Goal: Information Seeking & Learning: Check status

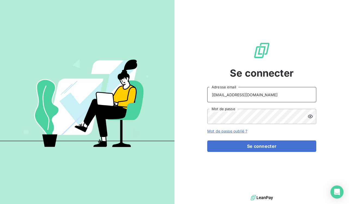
type input "[EMAIL_ADDRESS][DOMAIN_NAME]"
click at [310, 115] on icon at bounding box center [310, 116] width 5 height 5
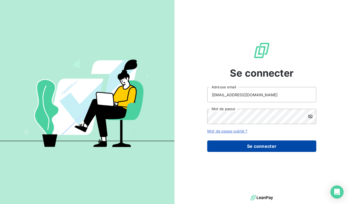
click at [255, 147] on button "Se connecter" at bounding box center [261, 145] width 109 height 11
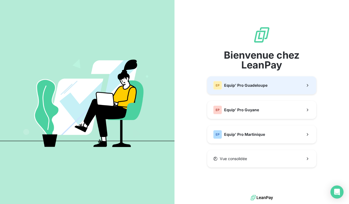
click at [266, 91] on button "EP Equip' Pro Guadeloupe" at bounding box center [261, 85] width 109 height 18
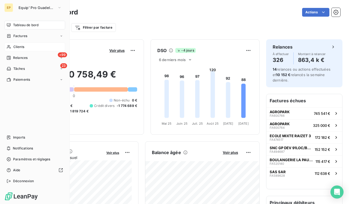
click at [9, 49] on div "Clients" at bounding box center [34, 47] width 61 height 9
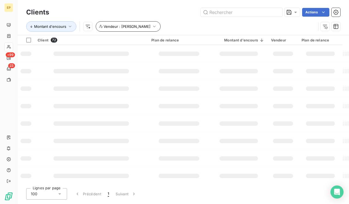
click at [152, 29] on icon "button" at bounding box center [154, 26] width 5 height 5
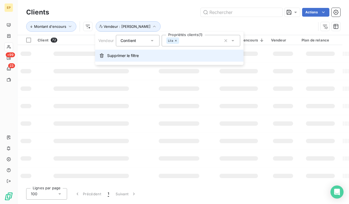
click at [129, 55] on span "Supprimer le filtre" at bounding box center [123, 55] width 32 height 5
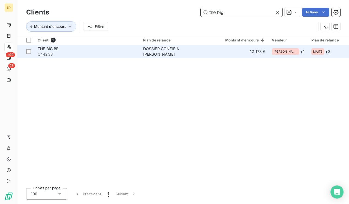
type input "the big"
click at [134, 52] on span "C44238" at bounding box center [87, 54] width 99 height 5
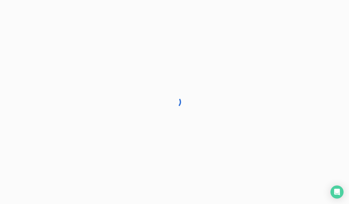
click at [86, 23] on div at bounding box center [174, 102] width 349 height 204
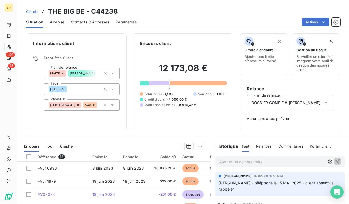
click at [86, 23] on span "Contacts & Adresses" at bounding box center [90, 21] width 38 height 5
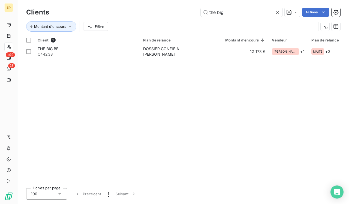
click at [156, 12] on icon at bounding box center [277, 12] width 3 height 3
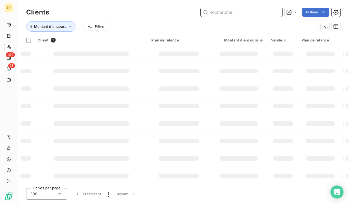
click at [156, 13] on input "text" at bounding box center [242, 12] width 82 height 9
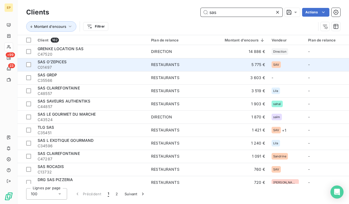
type input "sas"
click at [107, 66] on span "C01497" at bounding box center [91, 67] width 107 height 5
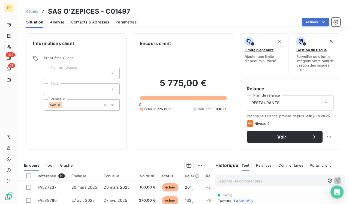
click at [93, 22] on span "Contacts & Adresses" at bounding box center [90, 21] width 38 height 5
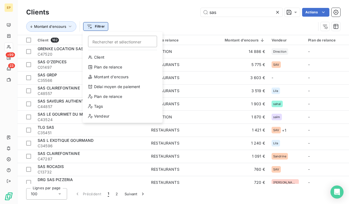
click at [101, 28] on html "EP +99 23 Clients sas Actions Montant d'encours Filtrer Rechercher et sélection…" at bounding box center [174, 102] width 349 height 204
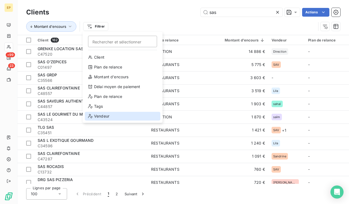
click at [107, 116] on div "Vendeur" at bounding box center [123, 116] width 76 height 9
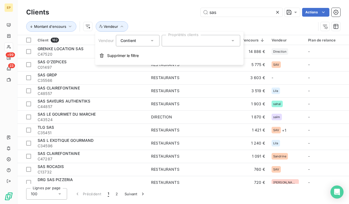
click at [156, 43] on div at bounding box center [201, 40] width 79 height 11
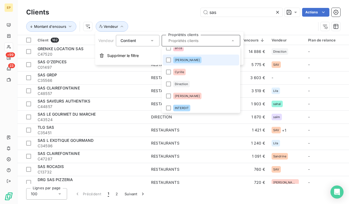
scroll to position [21, 0]
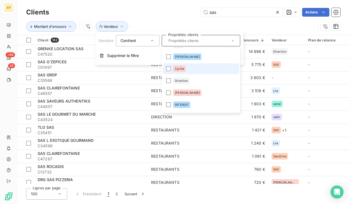
click at [156, 67] on div "Cyrille" at bounding box center [179, 68] width 13 height 7
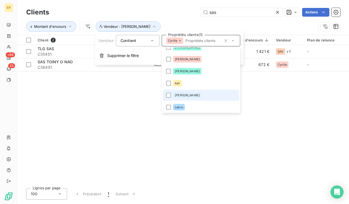
click at [156, 93] on li "[PERSON_NAME]" at bounding box center [201, 95] width 76 height 11
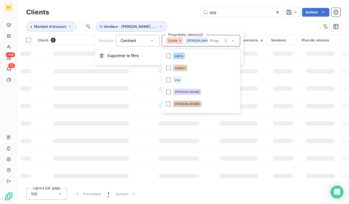
scroll to position [142, 0]
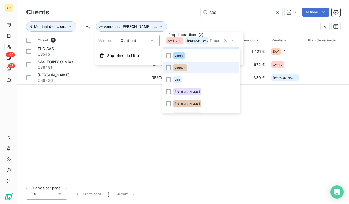
click at [156, 65] on div "Ladeon" at bounding box center [180, 67] width 14 height 7
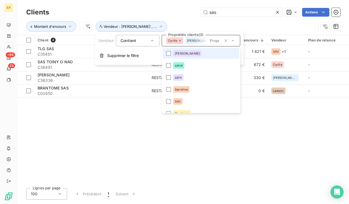
scroll to position [229, 0]
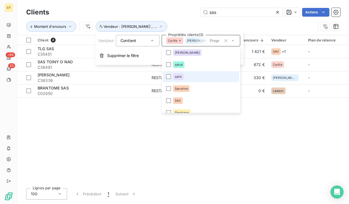
click at [156, 77] on span "saïm" at bounding box center [178, 76] width 7 height 3
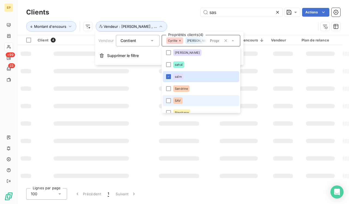
click at [156, 99] on span "SAV" at bounding box center [178, 100] width 6 height 3
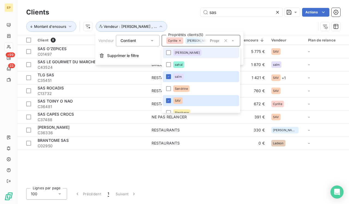
click at [156, 19] on div "Montant d'encours Vendeur : [PERSON_NAME] , ..." at bounding box center [183, 26] width 314 height 17
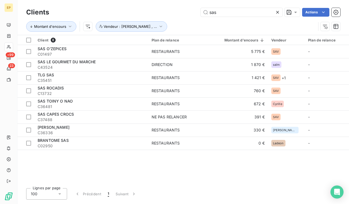
click at [156, 12] on icon at bounding box center [277, 12] width 3 height 3
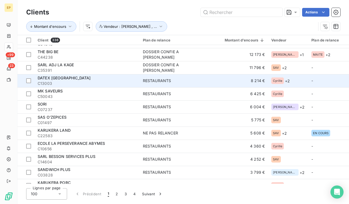
scroll to position [38, 0]
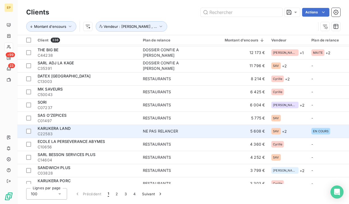
click at [74, 130] on div "KARUKERA LAND" at bounding box center [87, 128] width 99 height 5
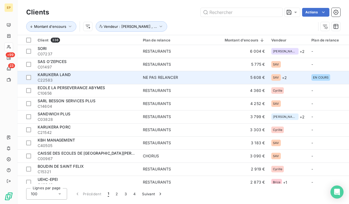
scroll to position [93, 0]
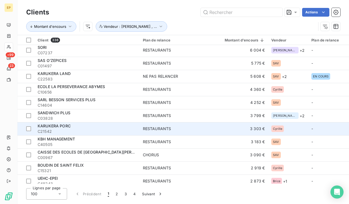
click at [75, 127] on div "KARUKERA PORC" at bounding box center [87, 125] width 99 height 5
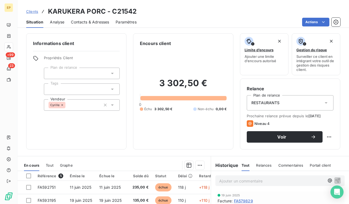
click at [101, 20] on span "Contacts & Adresses" at bounding box center [90, 21] width 38 height 5
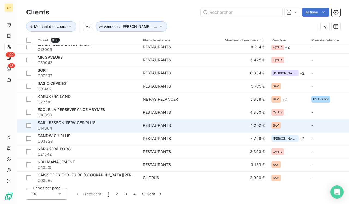
scroll to position [71, 0]
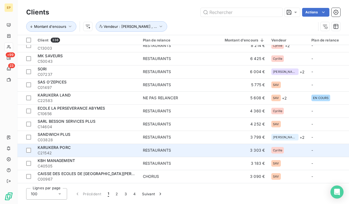
click at [80, 148] on div "KARUKERA PORC" at bounding box center [87, 147] width 99 height 5
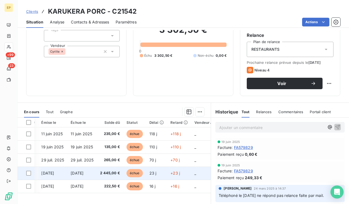
scroll to position [0, 29]
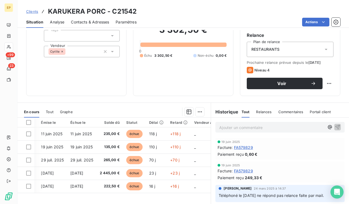
click at [91, 23] on span "Contacts & Adresses" at bounding box center [90, 21] width 38 height 5
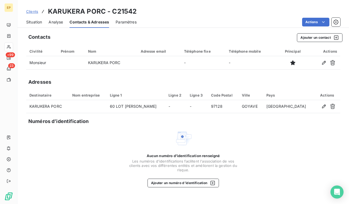
click at [38, 21] on span "Situation" at bounding box center [34, 21] width 16 height 5
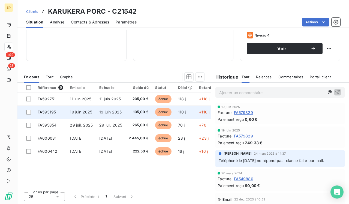
scroll to position [88, 0]
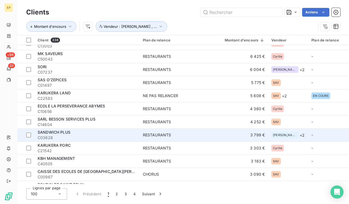
scroll to position [96, 0]
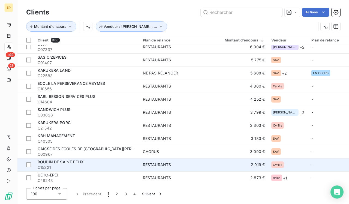
click at [85, 160] on div "BOUDIN DE SAINT FELIX" at bounding box center [87, 161] width 99 height 5
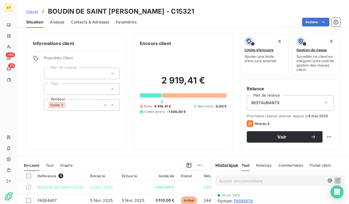
click at [98, 22] on span "Contacts & Adresses" at bounding box center [90, 21] width 38 height 5
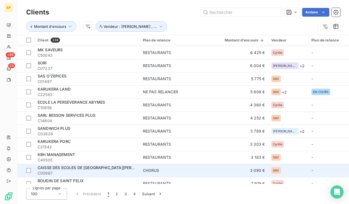
scroll to position [120, 0]
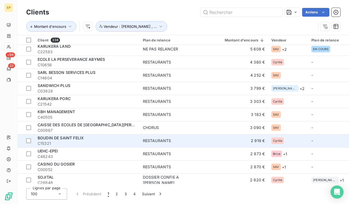
click at [92, 143] on span "C15321" at bounding box center [87, 143] width 99 height 5
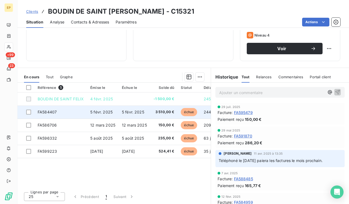
click at [154, 110] on span "3 510,00 €" at bounding box center [164, 111] width 21 height 5
click at [156, 109] on td "échue" at bounding box center [189, 112] width 23 height 13
click at [156, 111] on span "échue" at bounding box center [189, 112] width 16 height 8
click at [121, 116] on td "5 févr. 2025" at bounding box center [135, 112] width 32 height 13
click at [131, 115] on td "5 févr. 2025" at bounding box center [135, 112] width 32 height 13
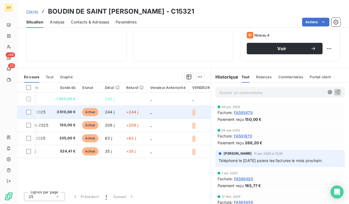
click at [136, 112] on span "+244 j" at bounding box center [132, 112] width 12 height 5
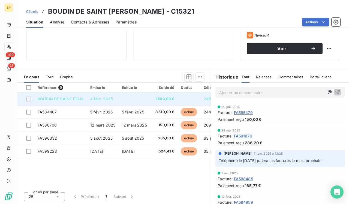
scroll to position [88, 0]
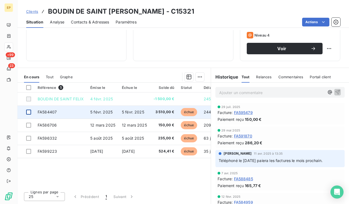
click at [28, 111] on div at bounding box center [28, 112] width 5 height 5
click at [28, 111] on icon at bounding box center [28, 111] width 3 height 3
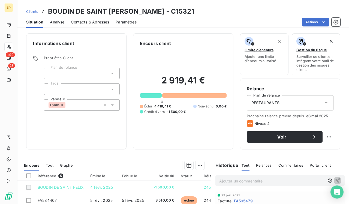
scroll to position [0, 0]
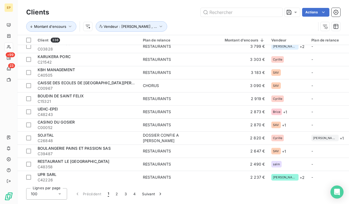
scroll to position [157, 0]
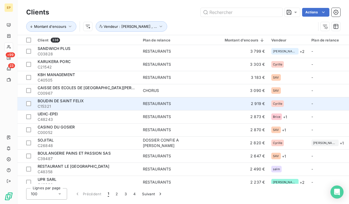
click at [77, 104] on span "C15321" at bounding box center [87, 106] width 99 height 5
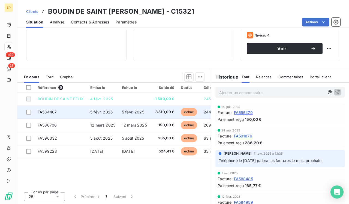
scroll to position [88, 0]
click at [120, 114] on td "5 févr. 2025" at bounding box center [135, 112] width 32 height 13
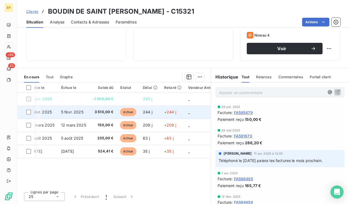
scroll to position [0, 63]
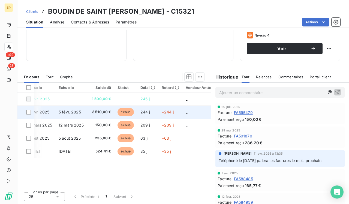
click at [125, 113] on span "échue" at bounding box center [126, 112] width 16 height 8
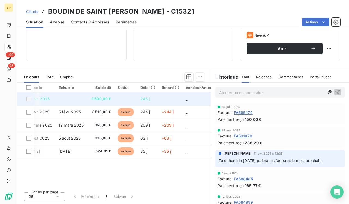
click at [130, 93] on td at bounding box center [125, 98] width 23 height 13
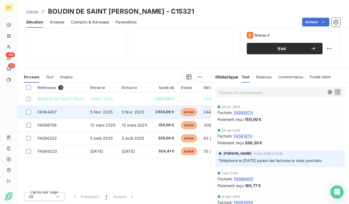
scroll to position [0, 0]
click at [46, 111] on span "FA584407" at bounding box center [47, 112] width 19 height 5
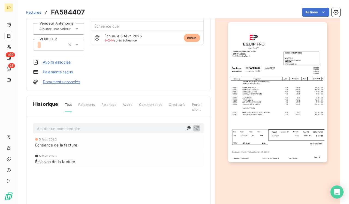
scroll to position [47, 0]
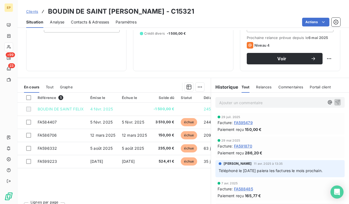
scroll to position [79, 0]
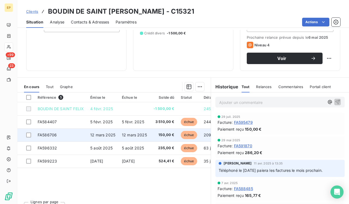
click at [98, 134] on span "12 mars 2025" at bounding box center [102, 135] width 25 height 5
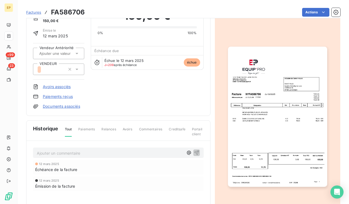
scroll to position [30, 0]
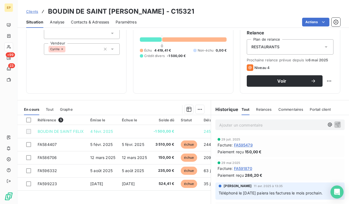
scroll to position [76, 0]
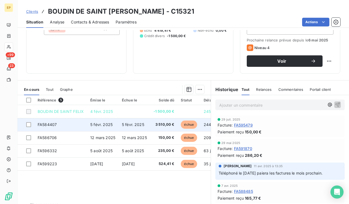
click at [124, 126] on span "5 févr. 2025" at bounding box center [133, 124] width 22 height 5
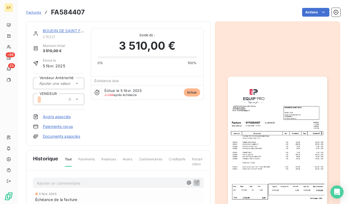
click at [156, 165] on img "button" at bounding box center [277, 147] width 99 height 140
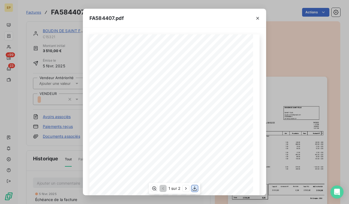
click at [156, 177] on icon "button" at bounding box center [194, 188] width 5 height 5
click at [156, 18] on icon "button" at bounding box center [257, 18] width 3 height 3
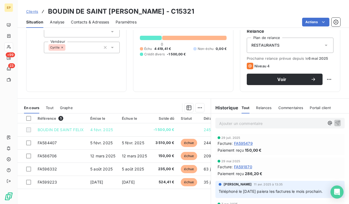
scroll to position [58, 0]
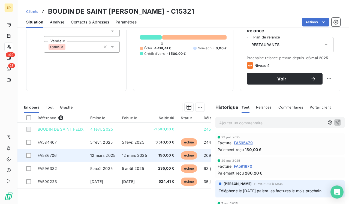
click at [64, 157] on td "FA586706" at bounding box center [60, 155] width 53 height 13
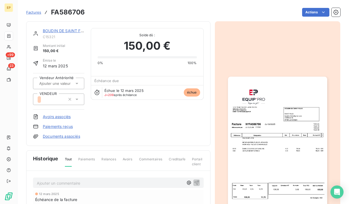
click at [156, 165] on img "button" at bounding box center [277, 147] width 99 height 140
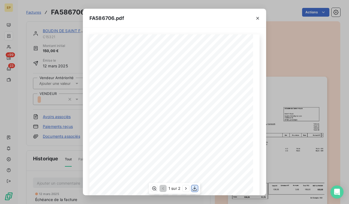
click at [156, 177] on icon "button" at bounding box center [195, 188] width 4 height 5
click at [156, 18] on icon "button" at bounding box center [257, 18] width 3 height 3
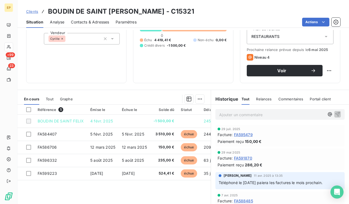
scroll to position [67, 0]
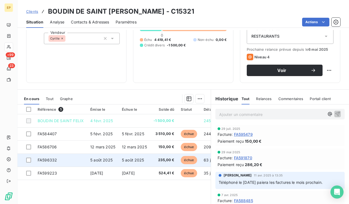
click at [124, 159] on span "5 août 2025" at bounding box center [133, 160] width 22 height 5
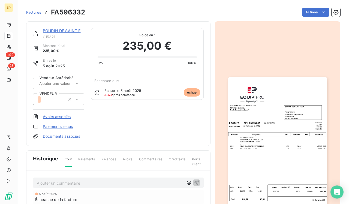
click at [156, 152] on img "button" at bounding box center [277, 147] width 99 height 140
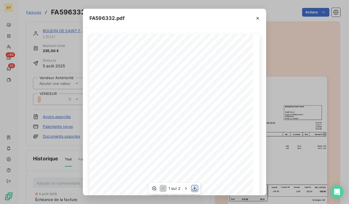
click at [156, 177] on icon "button" at bounding box center [194, 188] width 5 height 5
click at [156, 18] on icon "button" at bounding box center [257, 18] width 5 height 5
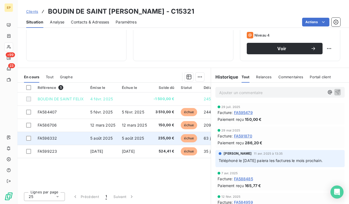
scroll to position [88, 0]
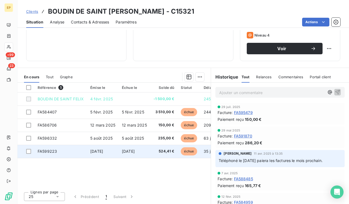
click at [102, 147] on td "[DATE]" at bounding box center [103, 151] width 32 height 13
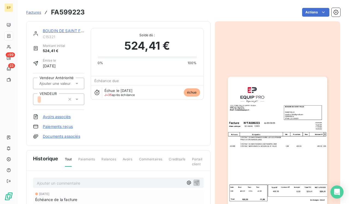
click at [156, 112] on img "button" at bounding box center [277, 147] width 99 height 140
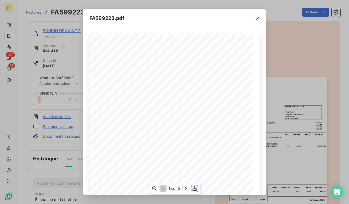
click at [156, 177] on icon "button" at bounding box center [194, 188] width 5 height 5
click at [156, 20] on icon "button" at bounding box center [257, 18] width 5 height 5
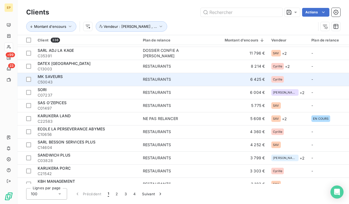
scroll to position [32, 0]
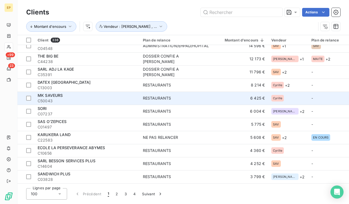
click at [124, 99] on span "C50043" at bounding box center [87, 100] width 99 height 5
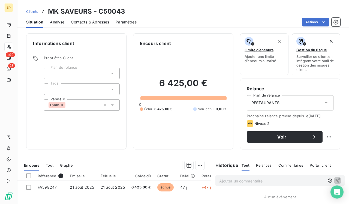
scroll to position [55, 0]
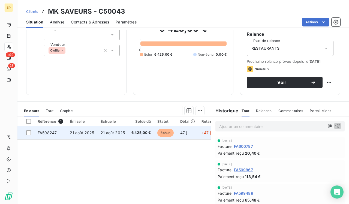
click at [52, 133] on span "FA598247" at bounding box center [47, 132] width 19 height 5
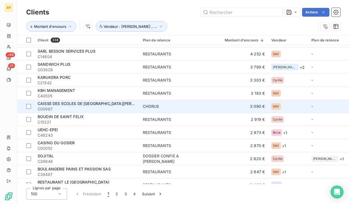
scroll to position [157, 0]
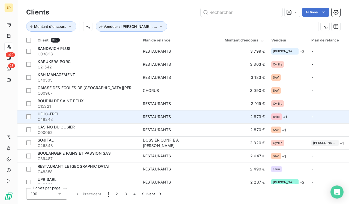
click at [91, 112] on div "UEHC-EPEI" at bounding box center [87, 113] width 99 height 5
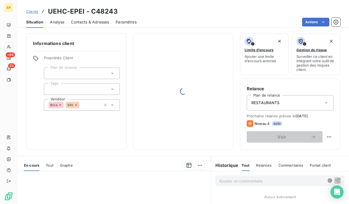
click at [92, 20] on span "Contacts & Adresses" at bounding box center [90, 21] width 38 height 5
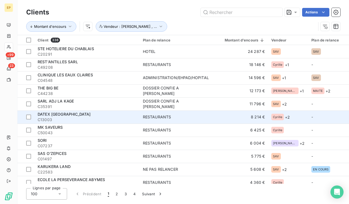
scroll to position [35, 0]
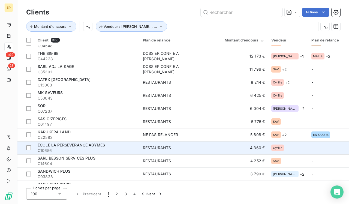
click at [77, 144] on span "ECOLE LA PERSEVERANCE ABYMES" at bounding box center [71, 145] width 67 height 5
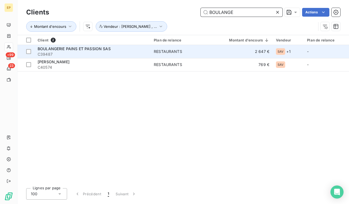
type input "BOULANGE"
click at [66, 50] on span "BOULANGERIE PAINS ET PASSION SAS" at bounding box center [74, 48] width 73 height 5
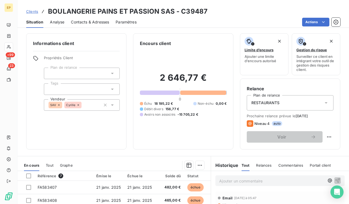
click at [89, 22] on span "Contacts & Adresses" at bounding box center [90, 21] width 38 height 5
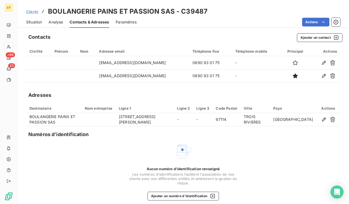
click at [38, 23] on span "Situation" at bounding box center [34, 21] width 16 height 5
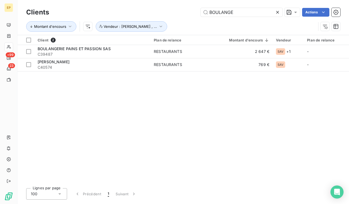
click at [156, 11] on icon at bounding box center [277, 12] width 5 height 5
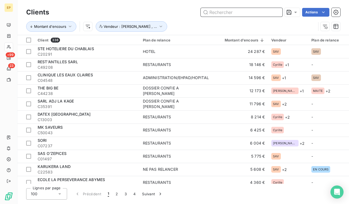
click at [156, 11] on input "text" at bounding box center [242, 12] width 82 height 9
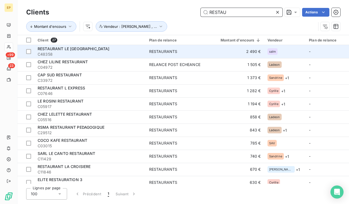
type input "RESTAU"
click at [111, 50] on div "RESTAURANT LE [GEOGRAPHIC_DATA]" at bounding box center [90, 48] width 105 height 5
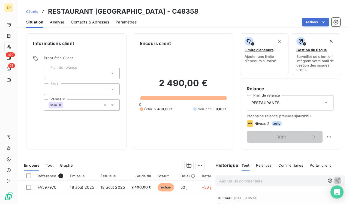
click at [97, 23] on span "Contacts & Adresses" at bounding box center [90, 21] width 38 height 5
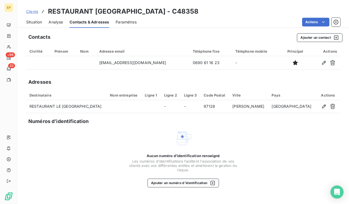
click at [35, 20] on span "Situation" at bounding box center [34, 21] width 16 height 5
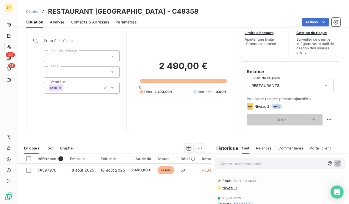
scroll to position [18, 0]
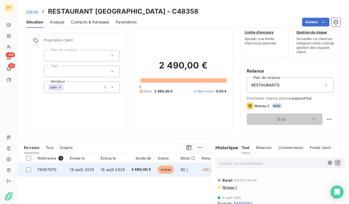
click at [83, 171] on td "18 août 2025" at bounding box center [82, 169] width 31 height 13
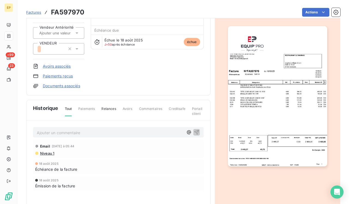
scroll to position [51, 0]
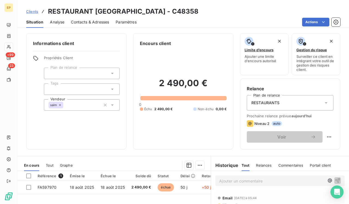
click at [156, 177] on p "Ajouter un commentaire ﻿" at bounding box center [271, 181] width 105 height 7
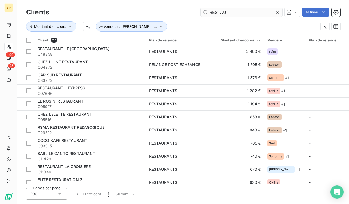
click at [156, 12] on icon at bounding box center [277, 12] width 5 height 5
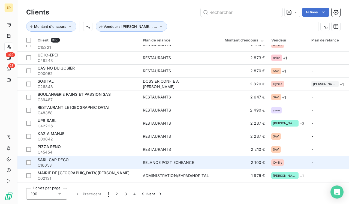
scroll to position [253, 0]
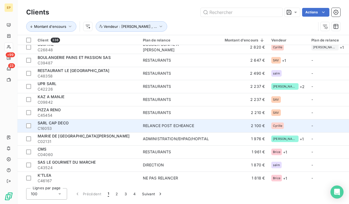
click at [78, 127] on span "C16053" at bounding box center [87, 128] width 99 height 5
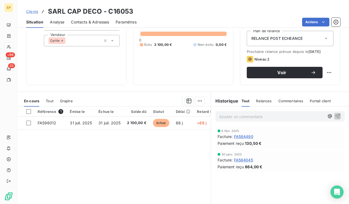
scroll to position [64, 0]
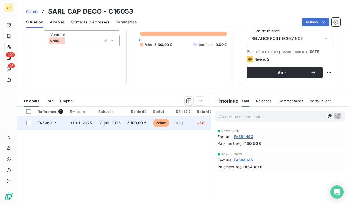
click at [47, 121] on span "FA596012" at bounding box center [47, 123] width 19 height 5
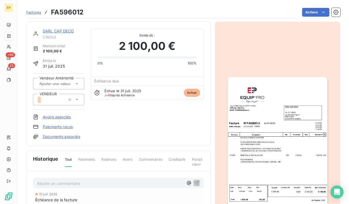
scroll to position [41, 0]
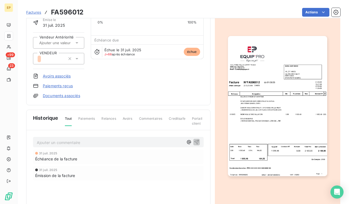
click at [156, 108] on img "button" at bounding box center [277, 106] width 99 height 140
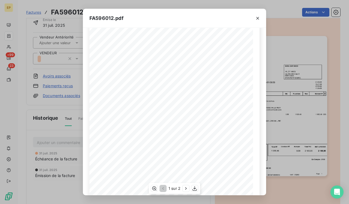
scroll to position [59, 0]
click at [156, 17] on icon "button" at bounding box center [257, 18] width 5 height 5
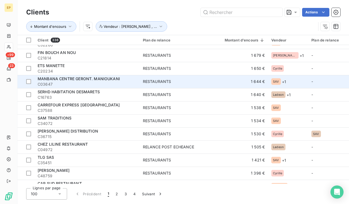
scroll to position [417, 0]
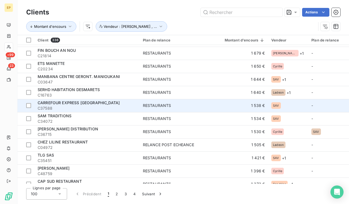
click at [91, 103] on span "CARREFOUR EXPRESS [GEOGRAPHIC_DATA]" at bounding box center [79, 102] width 82 height 5
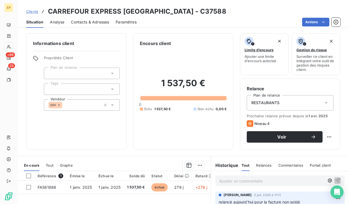
click at [92, 22] on span "Contacts & Adresses" at bounding box center [90, 21] width 38 height 5
